Goal: Obtain resource: Download file/media

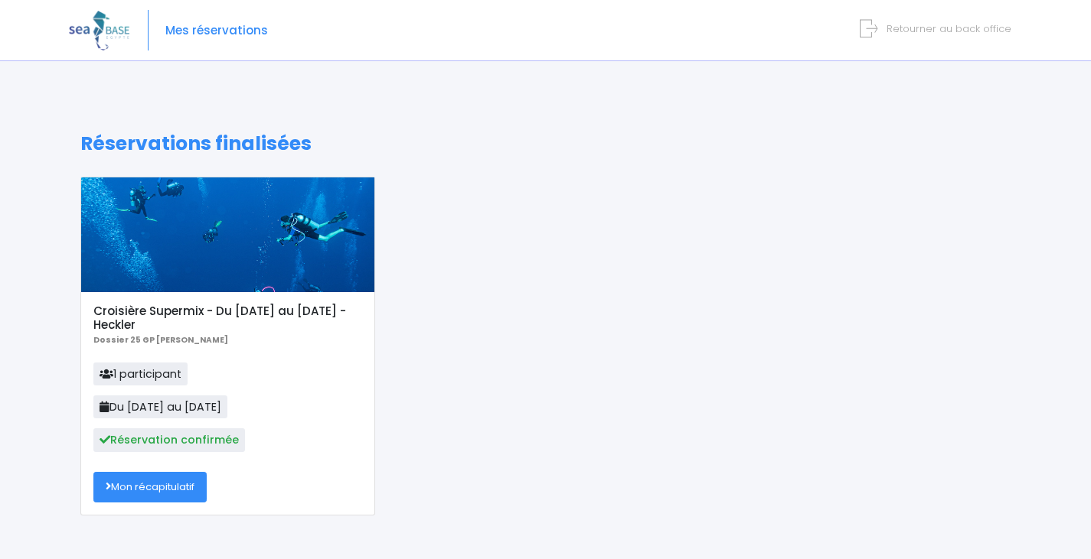
click at [185, 478] on link "Mon récapitulatif" at bounding box center [149, 487] width 113 height 31
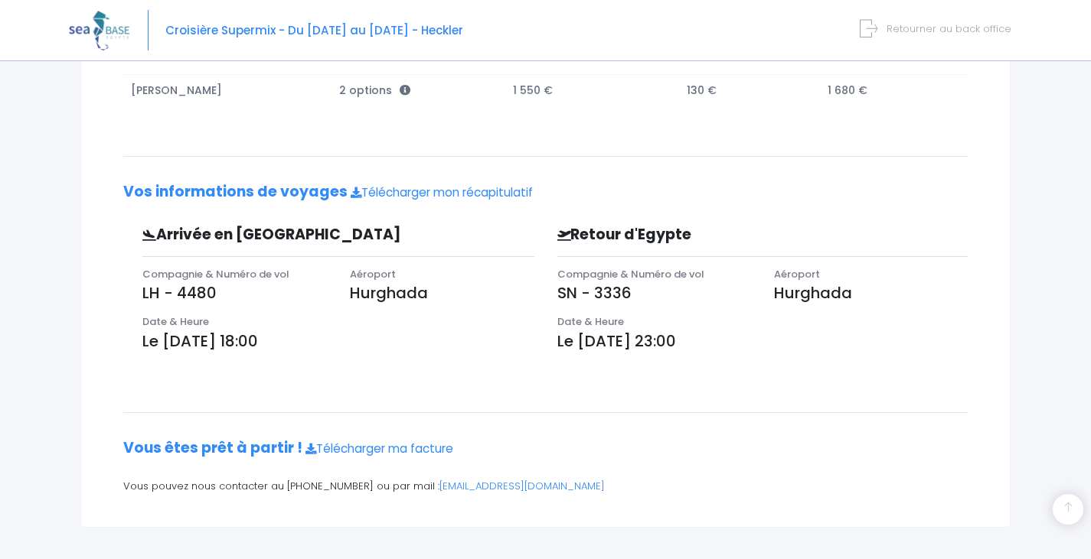
scroll to position [324, 0]
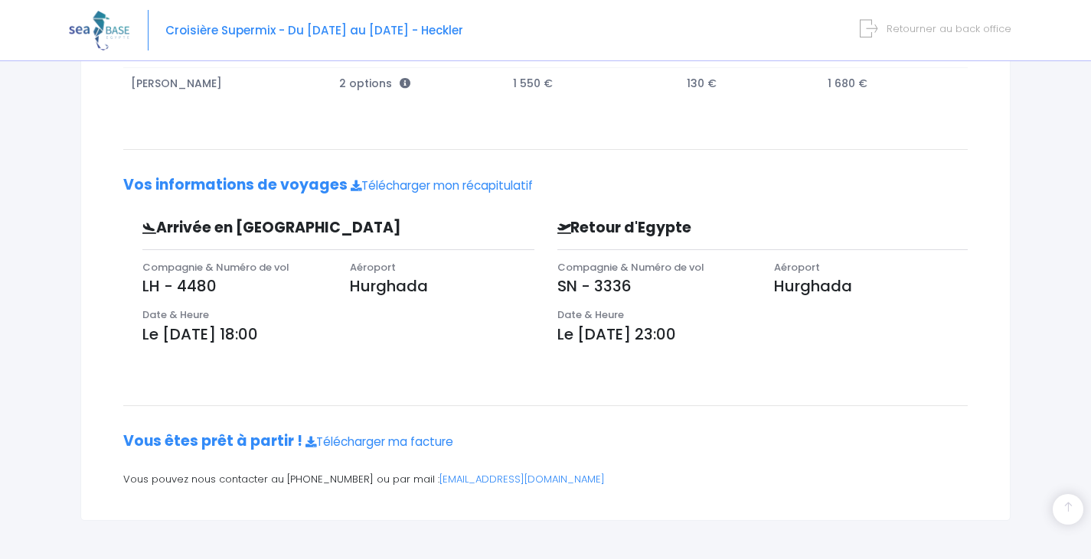
click at [438, 178] on h2 "Vos informations de voyages Télécharger mon récapitulatif" at bounding box center [545, 186] width 844 height 18
click at [442, 184] on link "Télécharger mon récapitulatif" at bounding box center [441, 186] width 182 height 16
click at [394, 440] on link "Télécharger ma facture" at bounding box center [379, 442] width 148 height 16
click at [421, 444] on link "Télécharger ma facture" at bounding box center [379, 442] width 148 height 16
click at [897, 30] on span "Retourner au back office" at bounding box center [948, 28] width 125 height 15
